Goal: Task Accomplishment & Management: Use online tool/utility

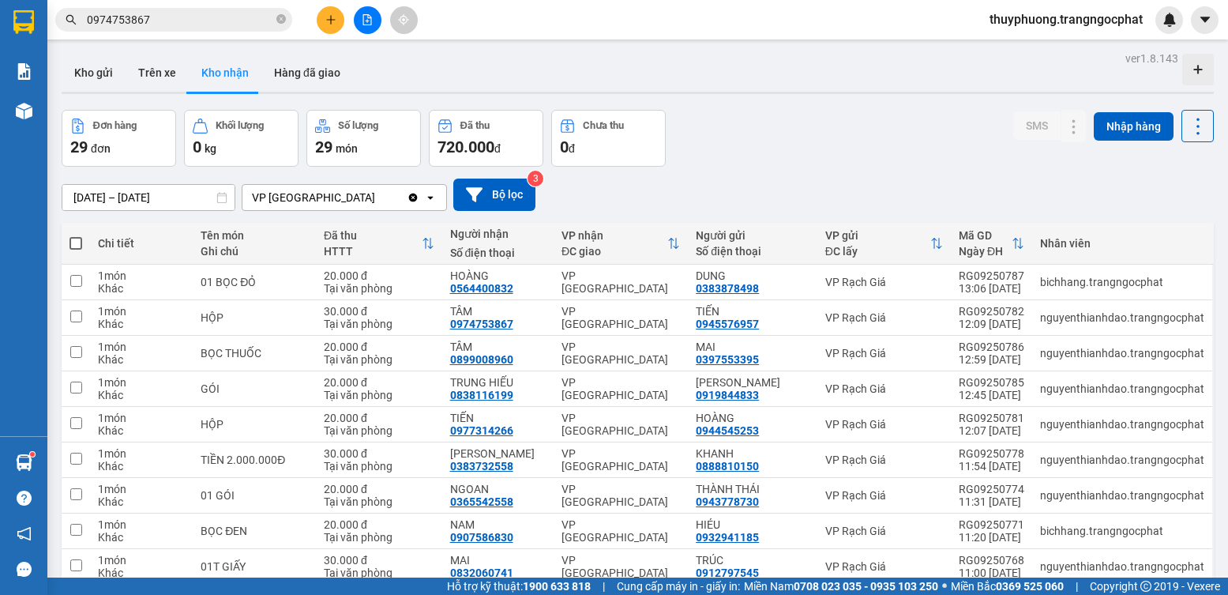
scroll to position [73, 0]
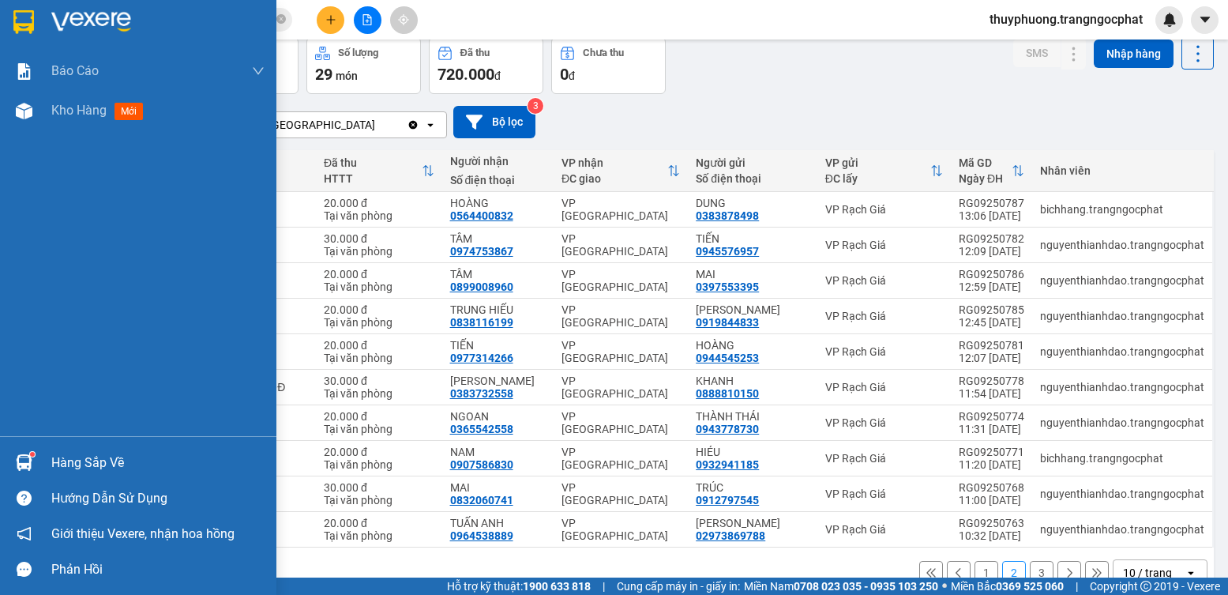
click at [46, 450] on div "Hàng sắp về" at bounding box center [138, 463] width 276 height 36
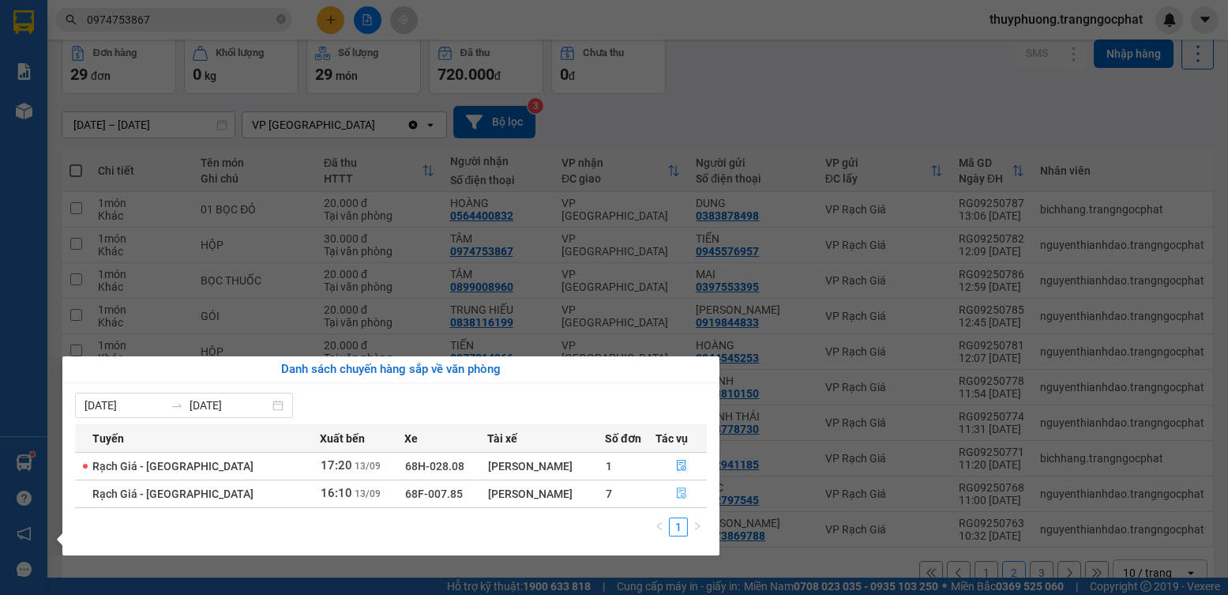
click at [667, 490] on button "button" at bounding box center [681, 493] width 51 height 25
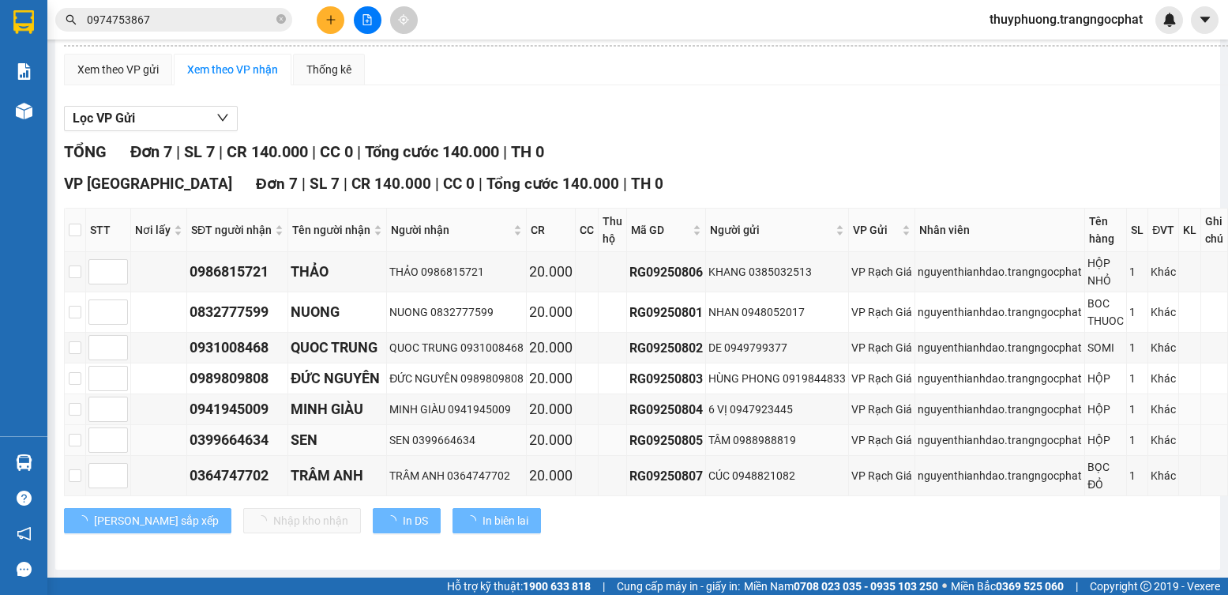
scroll to position [135, 0]
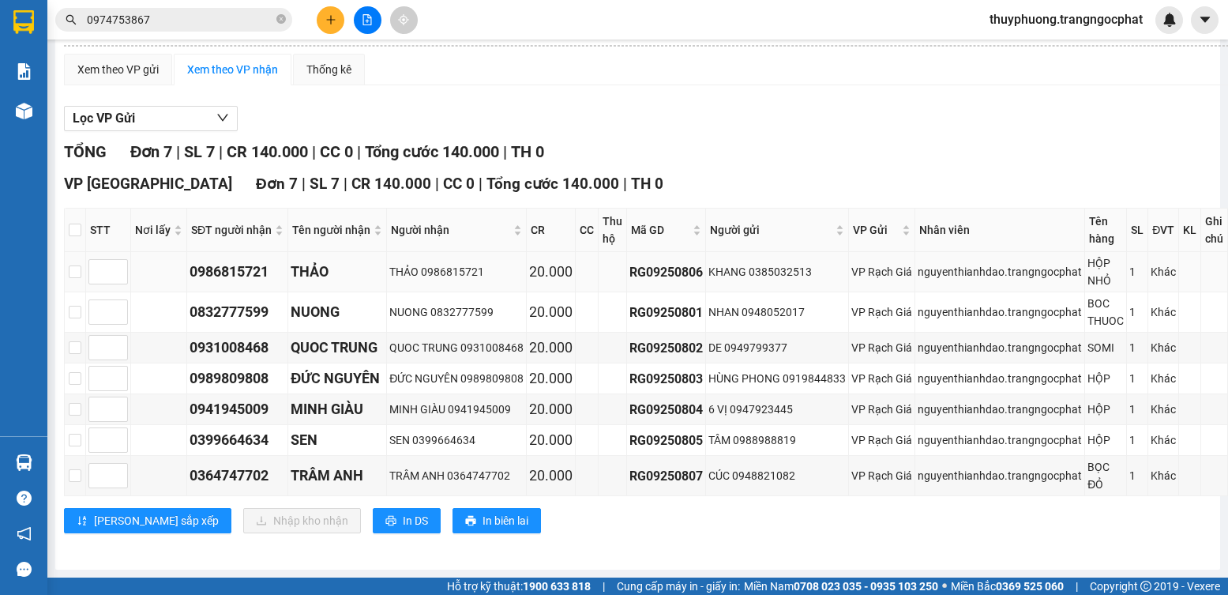
click at [241, 261] on div "0986815721" at bounding box center [238, 272] width 96 height 22
copy div "0986815721"
click at [256, 301] on div "0832777599" at bounding box center [238, 312] width 96 height 22
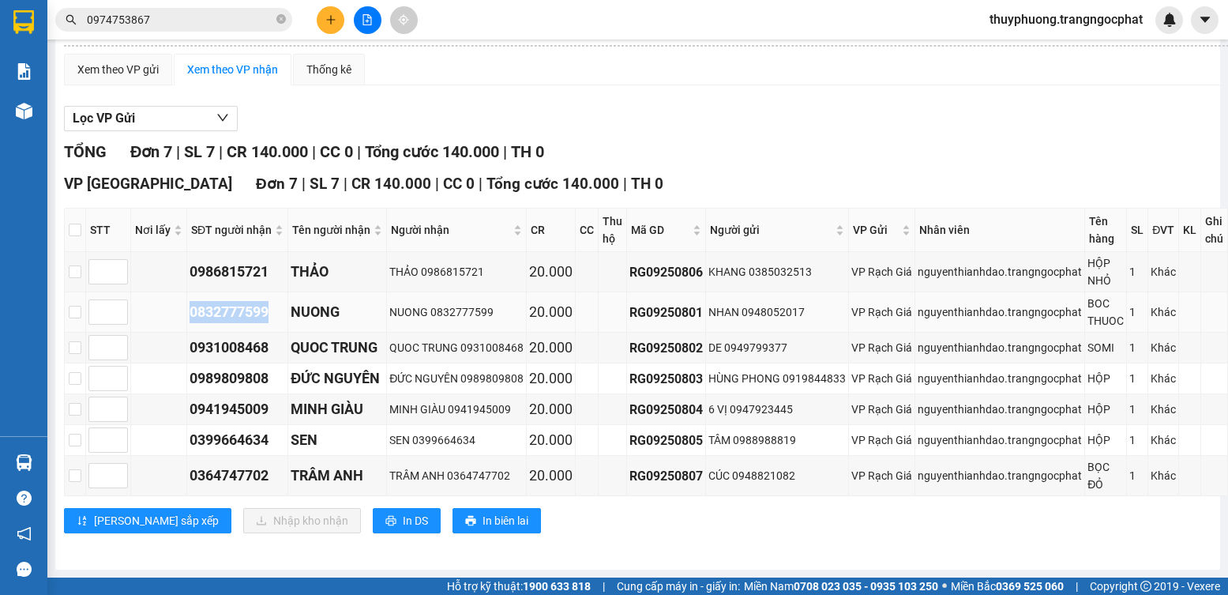
copy div "0832777599"
click at [239, 336] on div "0931008468" at bounding box center [238, 347] width 96 height 22
copy div "0931008468"
click at [242, 367] on div "0989809808" at bounding box center [238, 378] width 96 height 22
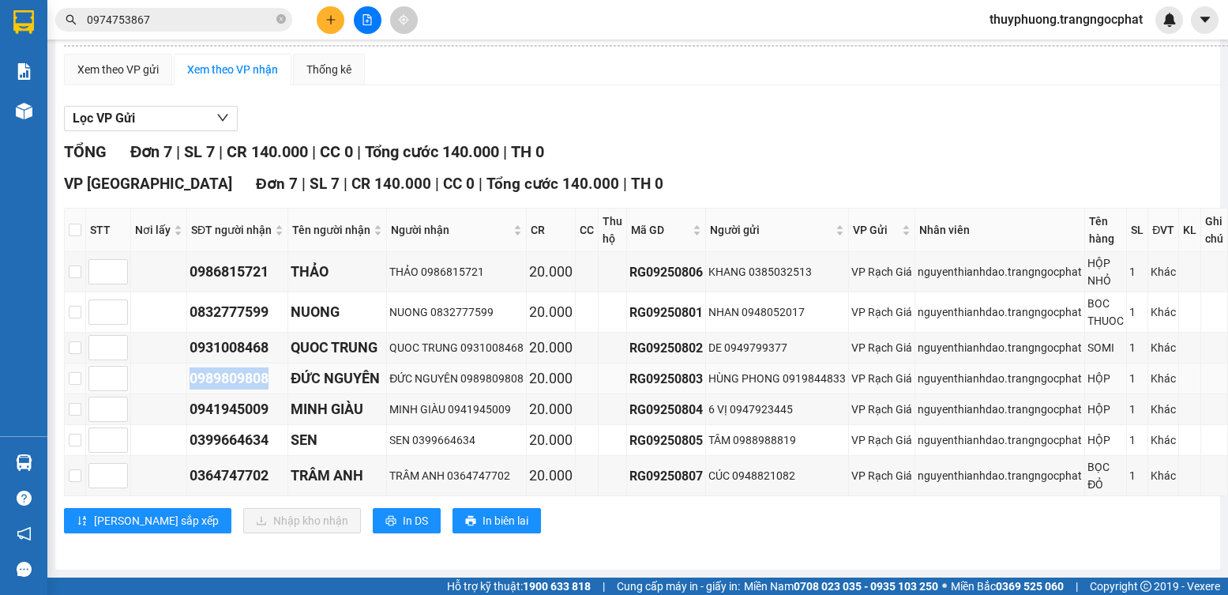
click at [242, 367] on div "0989809808" at bounding box center [238, 378] width 96 height 22
copy div "0989809808"
click at [253, 398] on div "0941945009" at bounding box center [238, 409] width 96 height 22
copy div "0941945009"
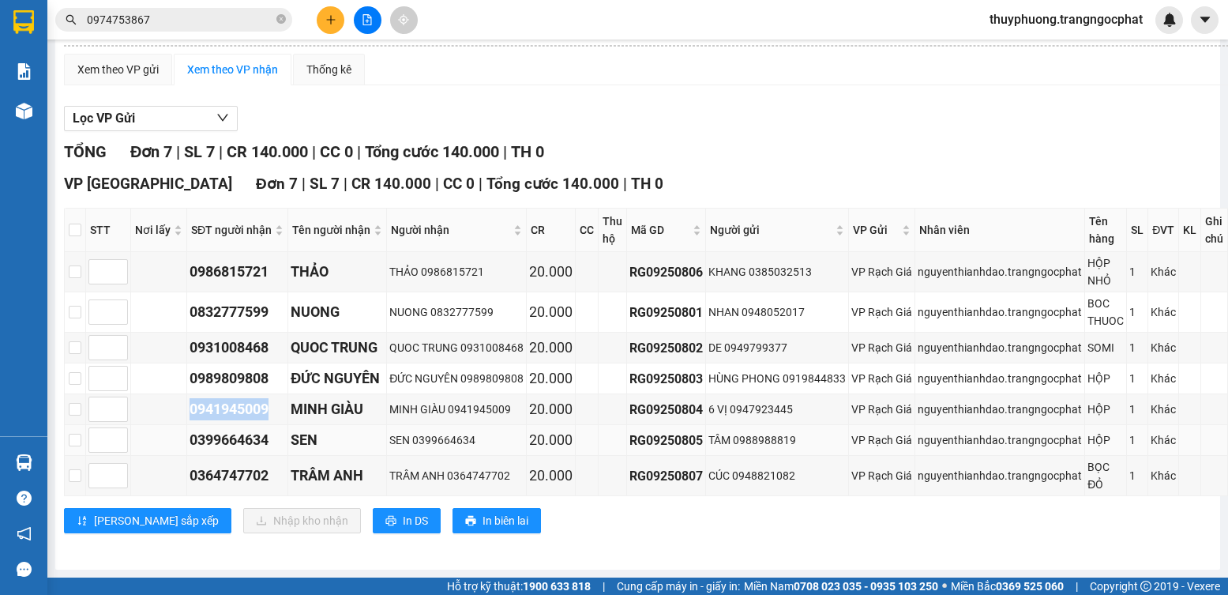
click at [218, 439] on td "0399664634" at bounding box center [237, 440] width 101 height 31
copy div "0399664634"
click at [265, 464] on div "0364747702" at bounding box center [238, 475] width 96 height 22
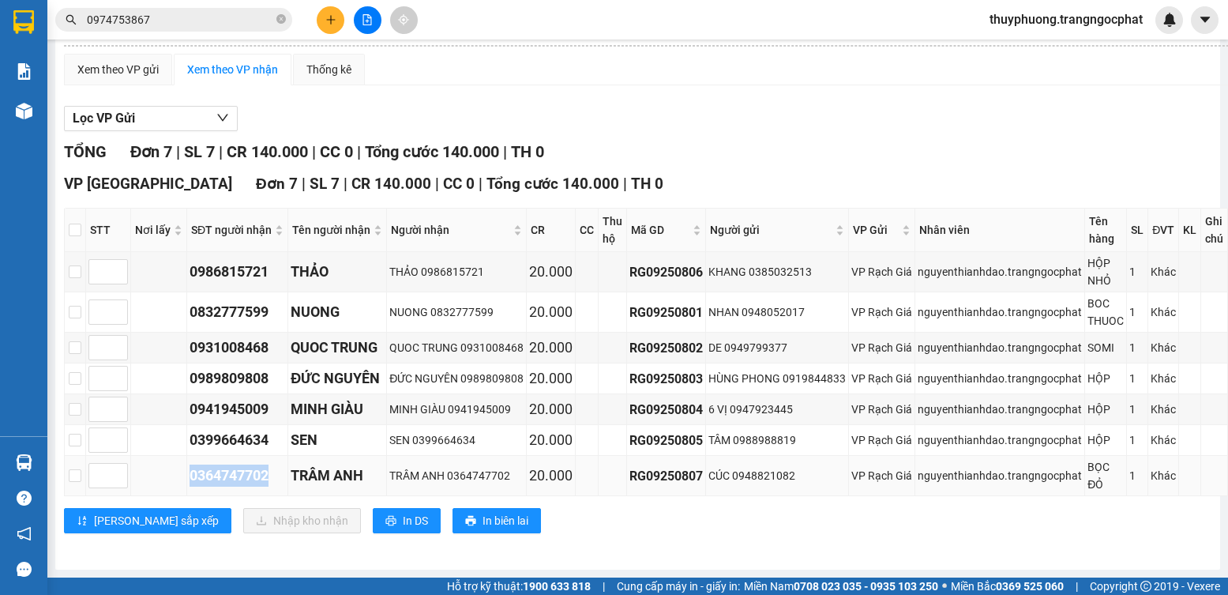
copy div "0364747702"
click at [71, 469] on input "checkbox" at bounding box center [75, 475] width 13 height 13
checkbox input "true"
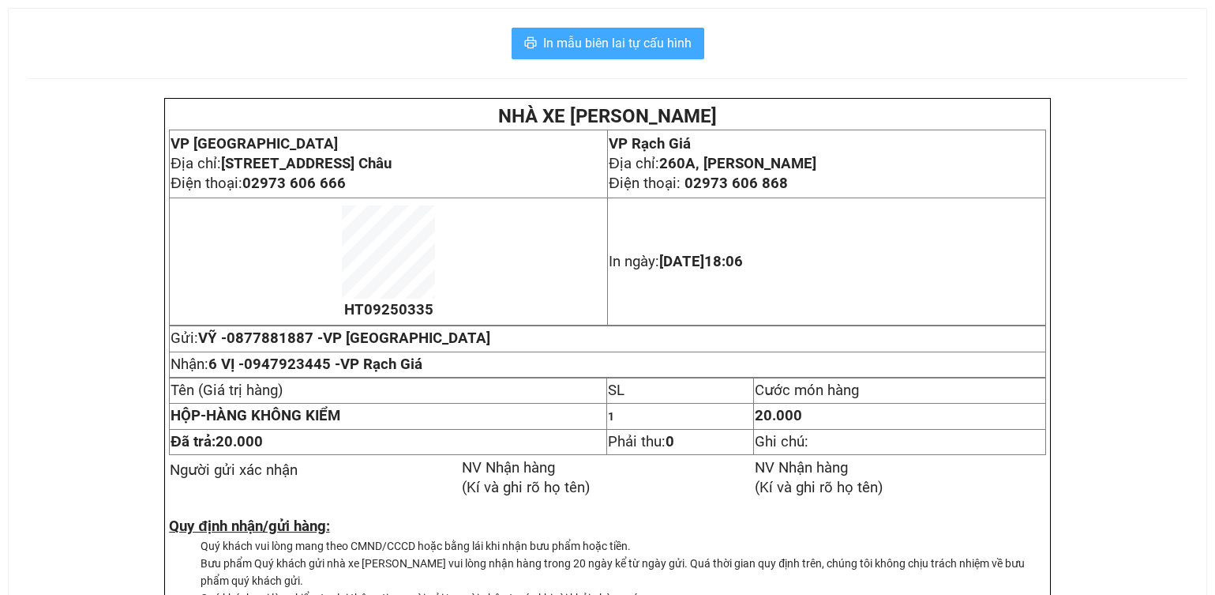
click at [658, 51] on span "In mẫu biên lai tự cấu hình" at bounding box center [617, 43] width 148 height 20
